Goal: Information Seeking & Learning: Learn about a topic

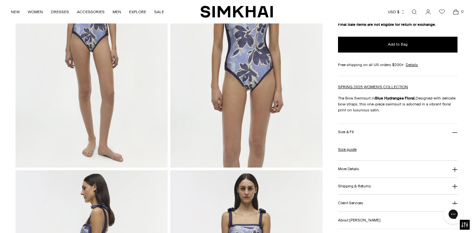
click at [359, 169] on button "More Details" at bounding box center [398, 169] width 120 height 17
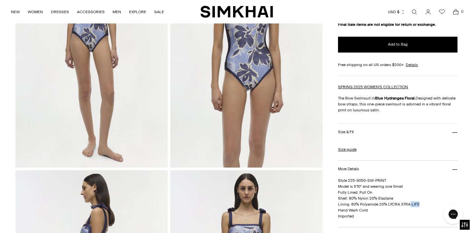
drag, startPoint x: 421, startPoint y: 203, endPoint x: 409, endPoint y: 203, distance: 11.6
click at [409, 203] on p "Style 225-9050-SW-PRINT Model is 5'10" and wearing size Small Fully Lined, Pull…" at bounding box center [398, 198] width 120 height 42
click at [404, 198] on p "Style 225-9050-SW-PRINT Model is 5'10" and wearing size Small Fully Lined, Pull…" at bounding box center [398, 198] width 120 height 42
drag, startPoint x: 393, startPoint y: 197, endPoint x: 349, endPoint y: 198, distance: 44.6
click at [349, 199] on p "Style 225-9050-SW-PRINT Model is 5'10" and wearing size Small Fully Lined, Pull…" at bounding box center [398, 198] width 120 height 42
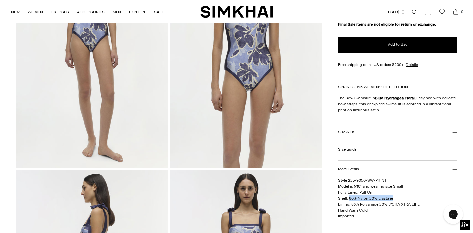
copy span "80% Nylon 20% Elastane"
